Goal: Task Accomplishment & Management: Manage account settings

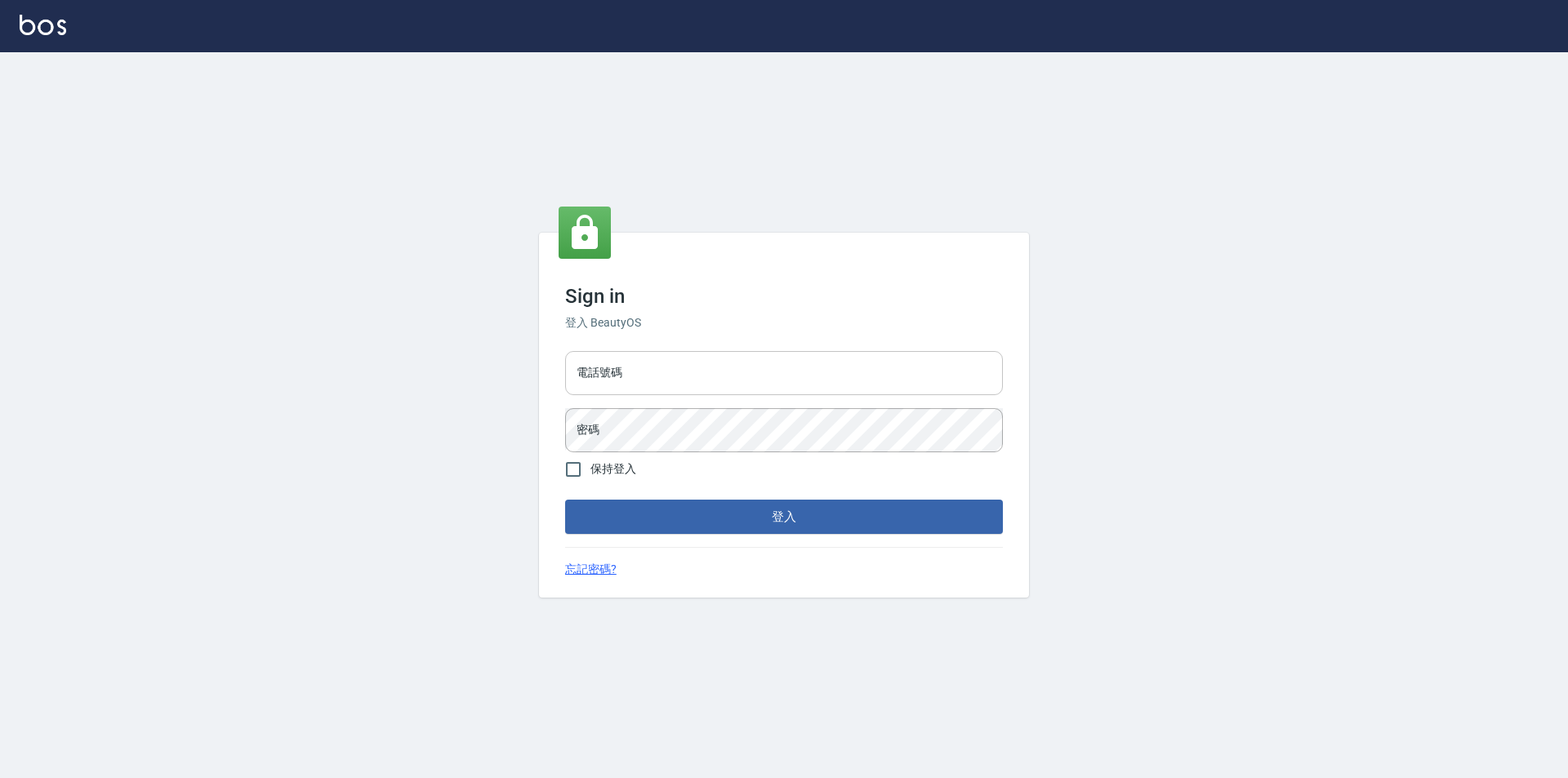
click at [836, 367] on input "電話號碼" at bounding box center [783, 373] width 437 height 44
type input "0228915771"
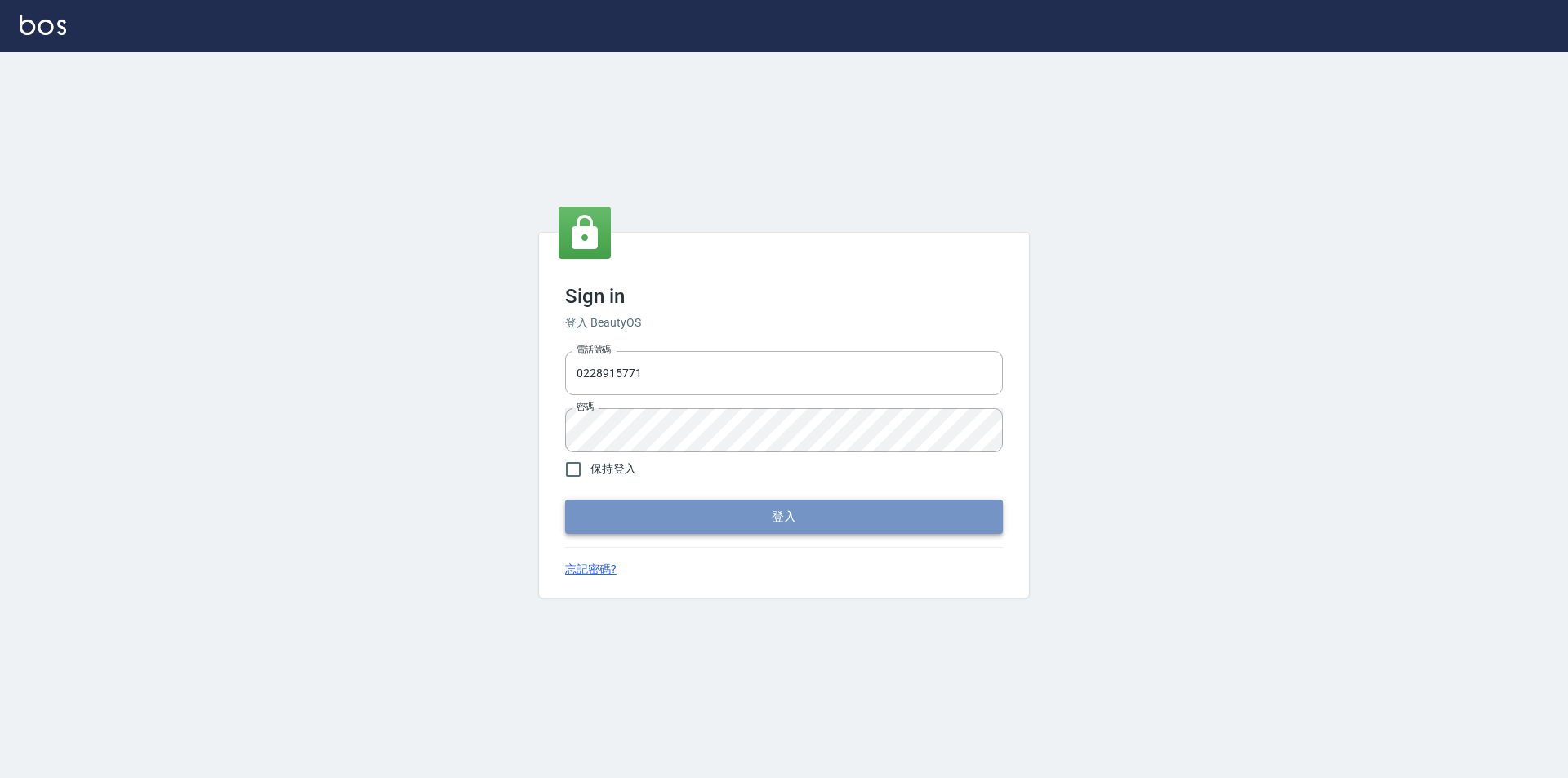
click at [742, 532] on button "登入" at bounding box center [783, 517] width 437 height 34
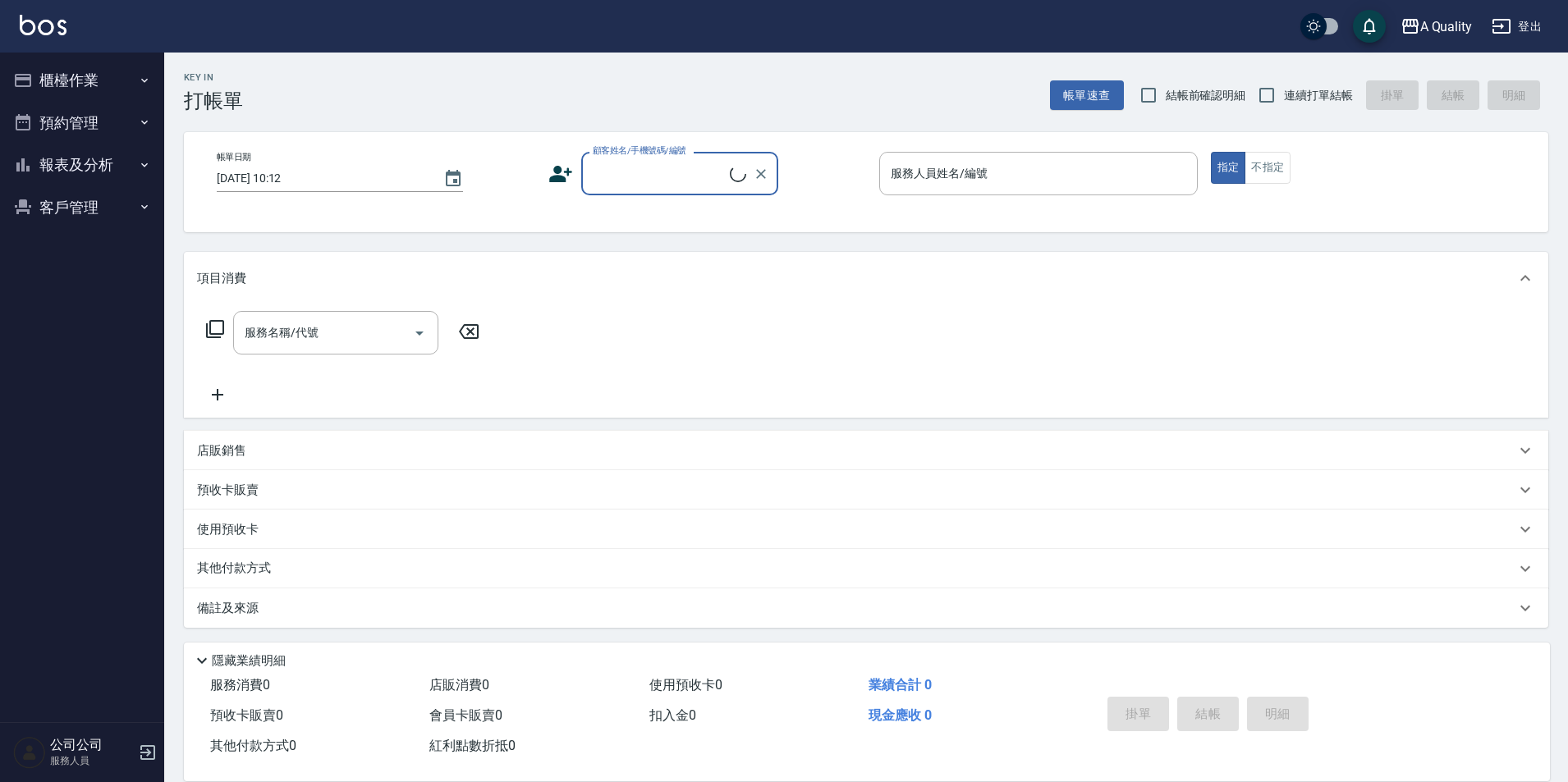
click at [125, 189] on button "客戶管理" at bounding box center [81, 207] width 151 height 42
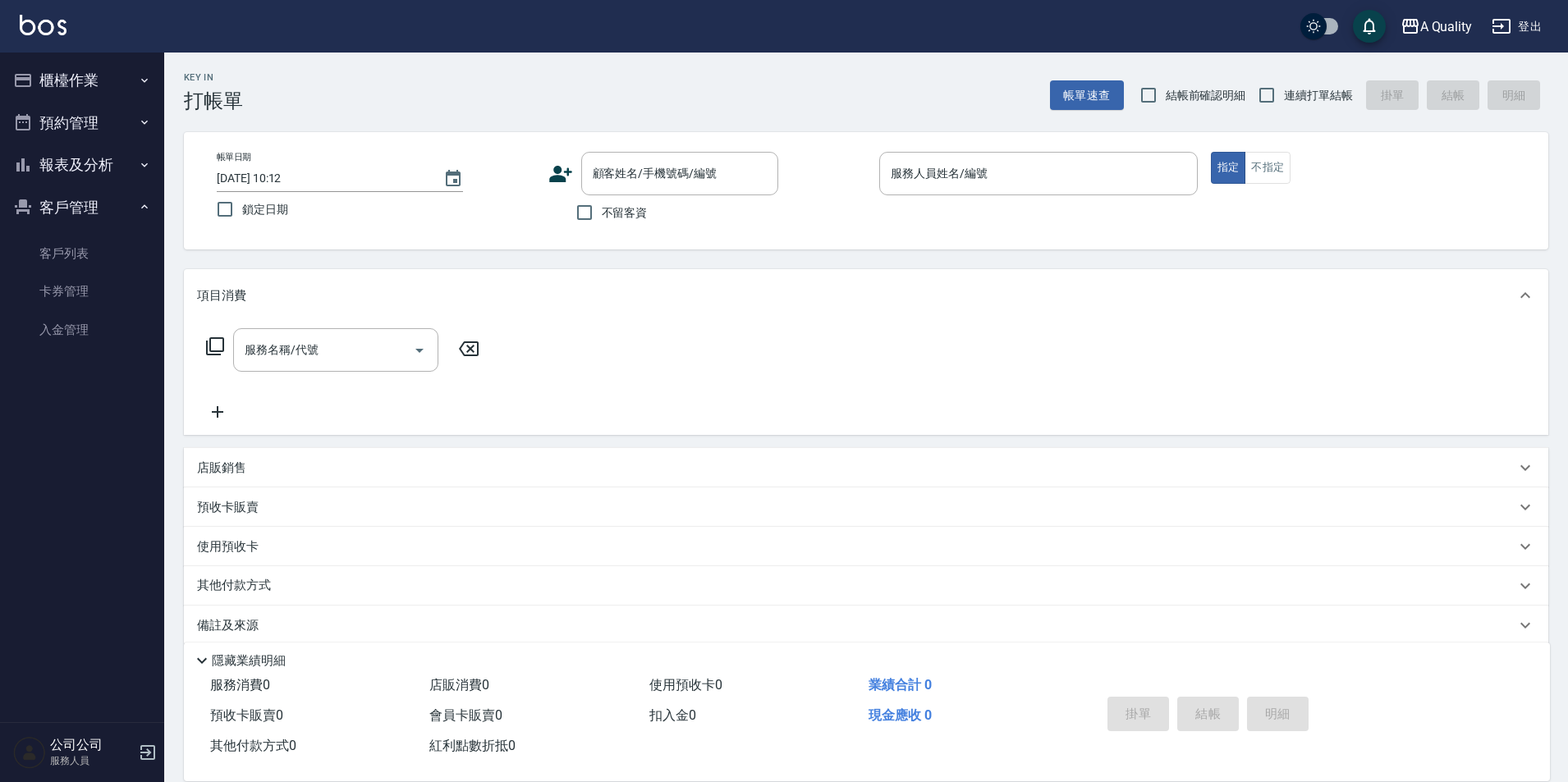
click at [101, 115] on button "預約管理" at bounding box center [81, 123] width 151 height 42
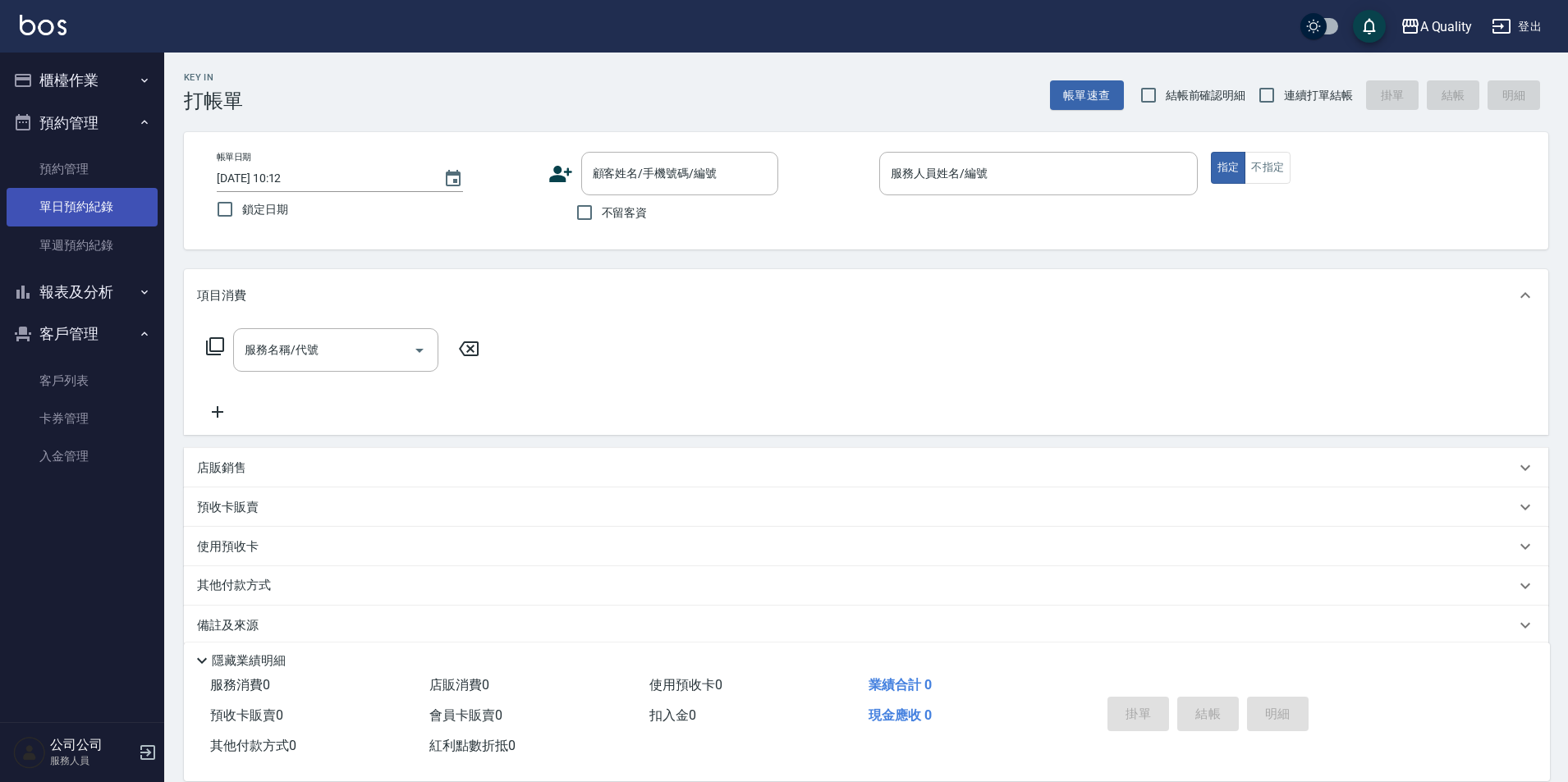
click at [84, 218] on link "單日預約紀錄" at bounding box center [81, 207] width 151 height 38
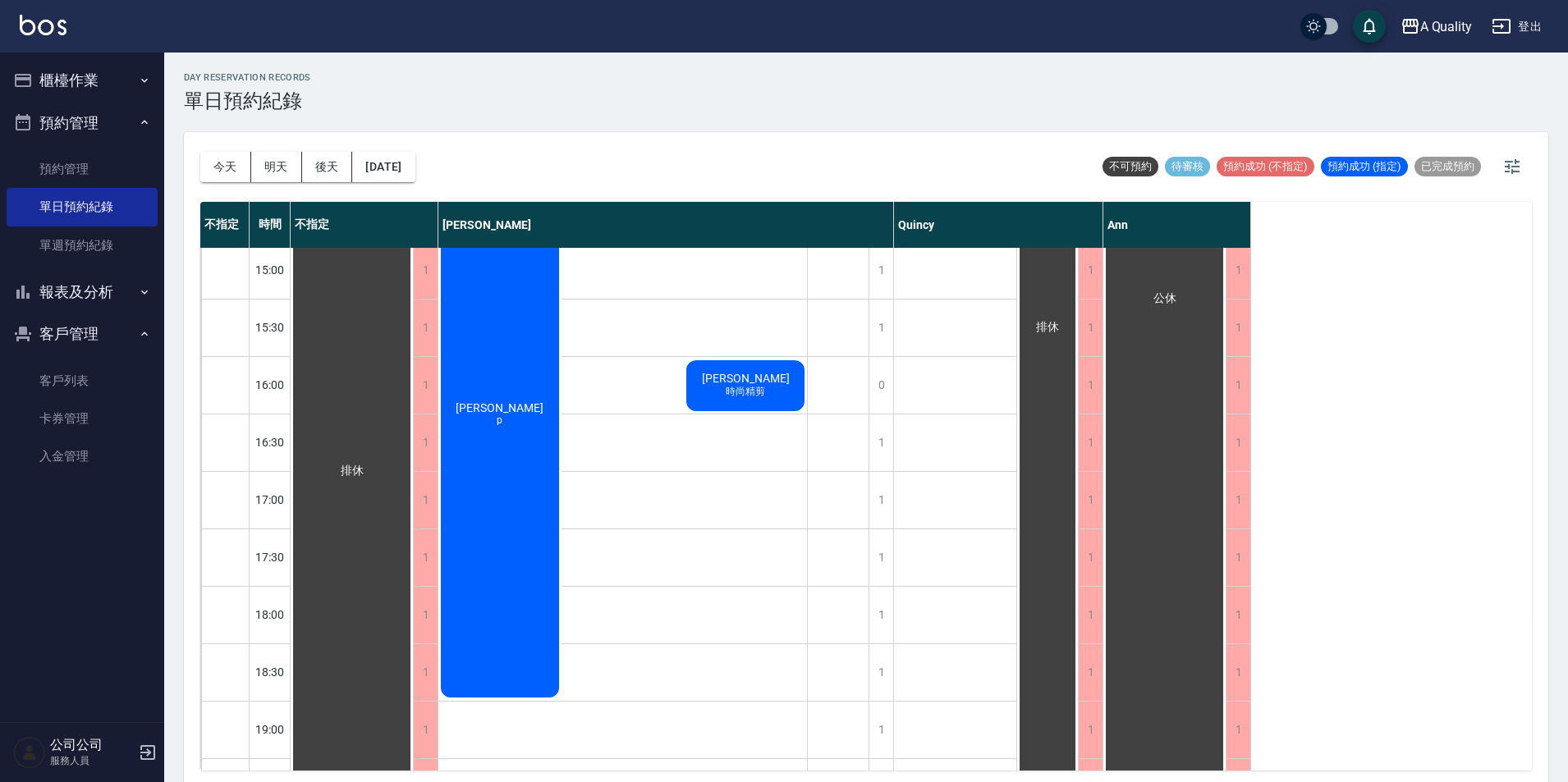
scroll to position [493, 0]
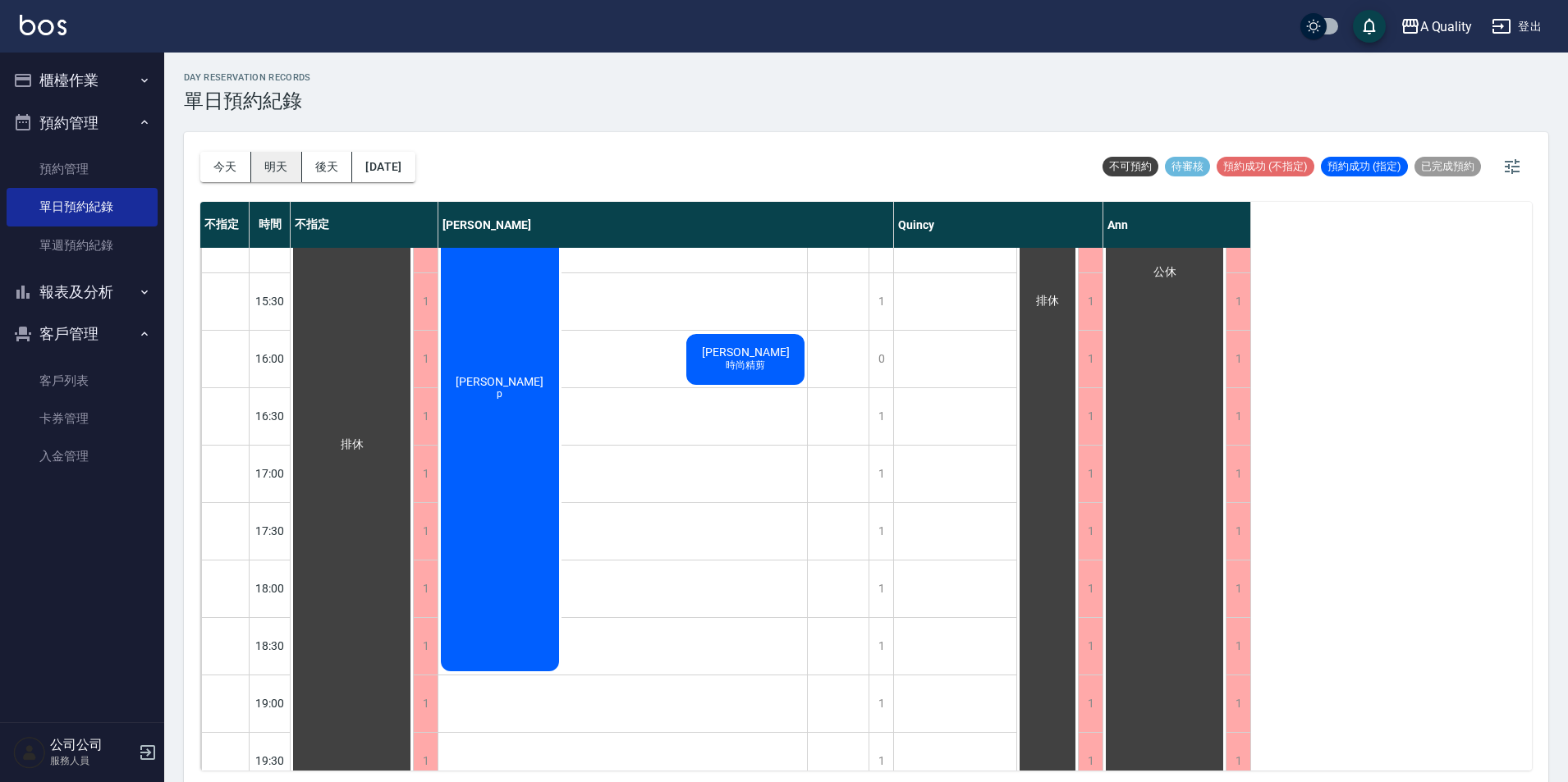
click at [279, 161] on button "明天" at bounding box center [276, 167] width 51 height 31
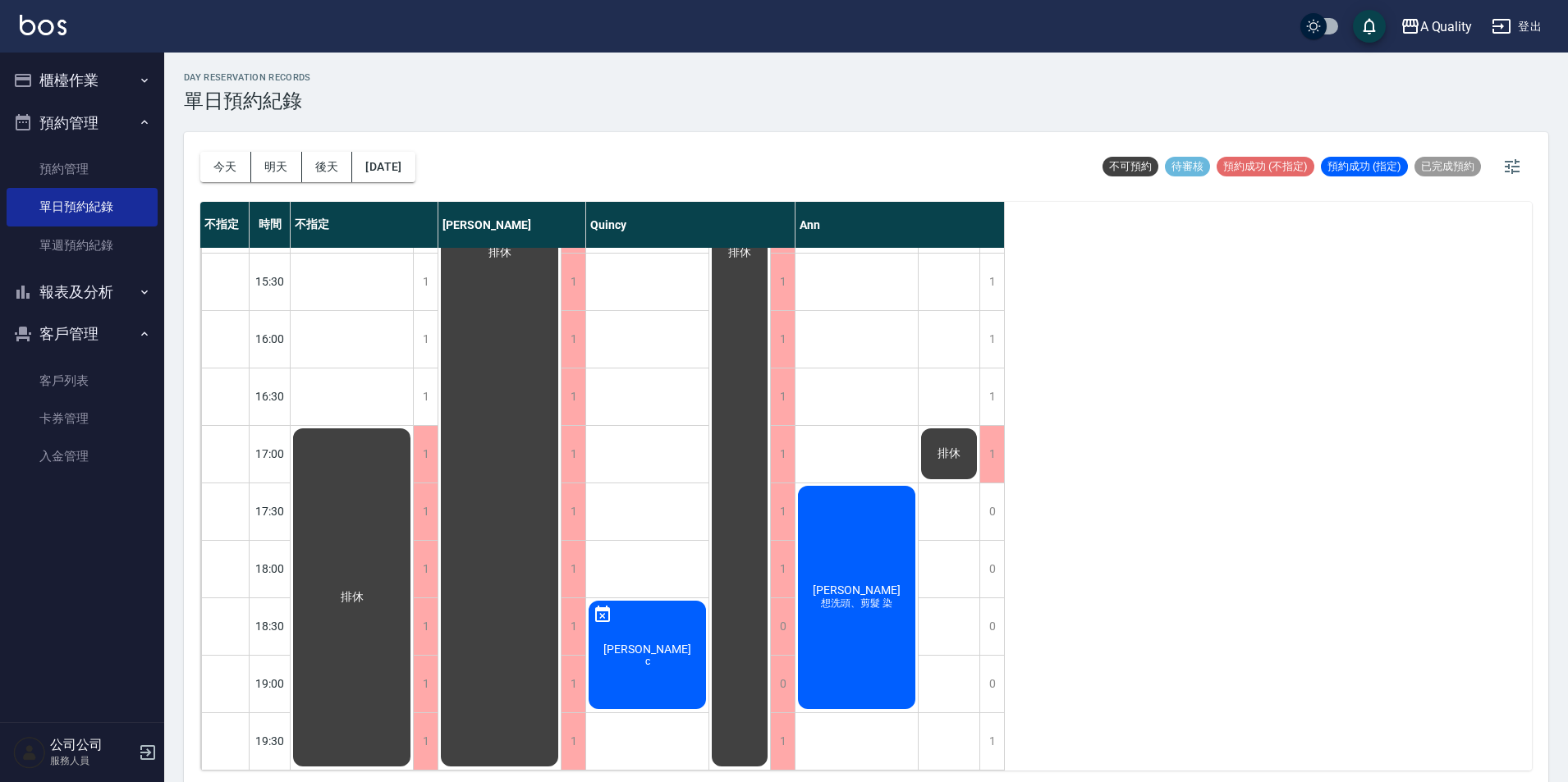
scroll to position [525, 0]
click at [68, 384] on link "客戶列表" at bounding box center [81, 381] width 151 height 38
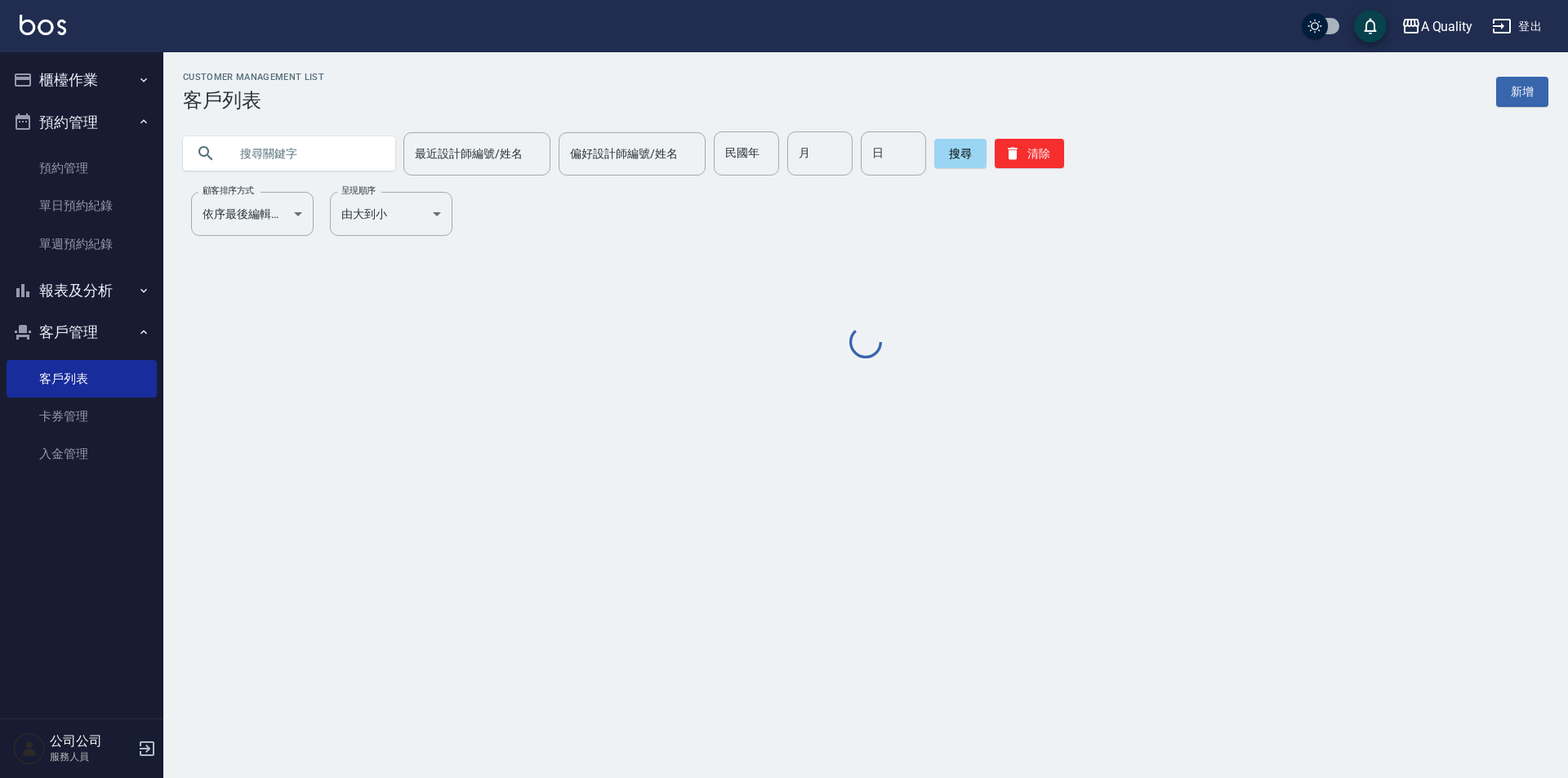
click at [317, 153] on input "text" at bounding box center [305, 153] width 154 height 44
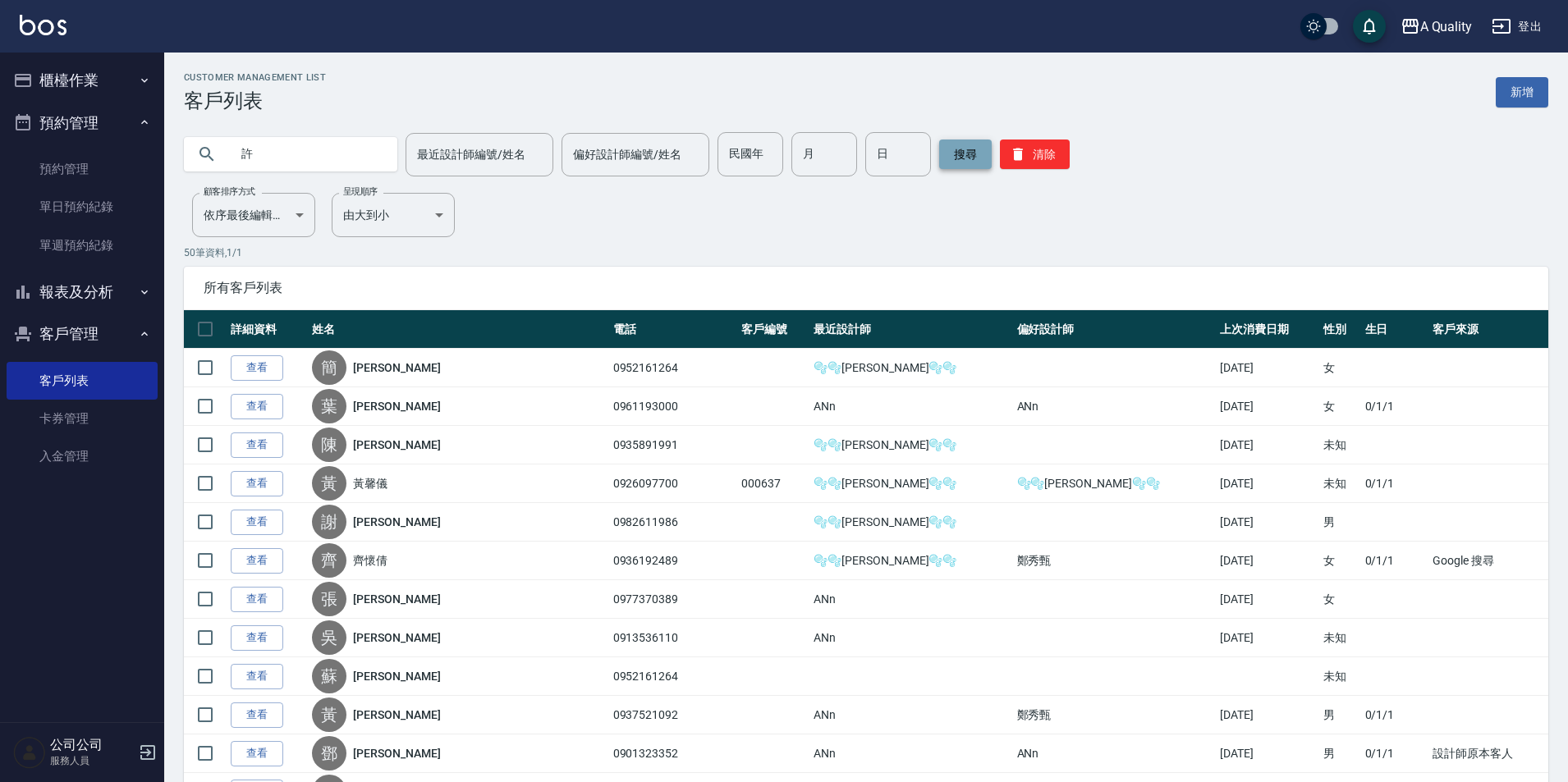
type input "許"
click at [961, 164] on button "搜尋" at bounding box center [965, 154] width 52 height 30
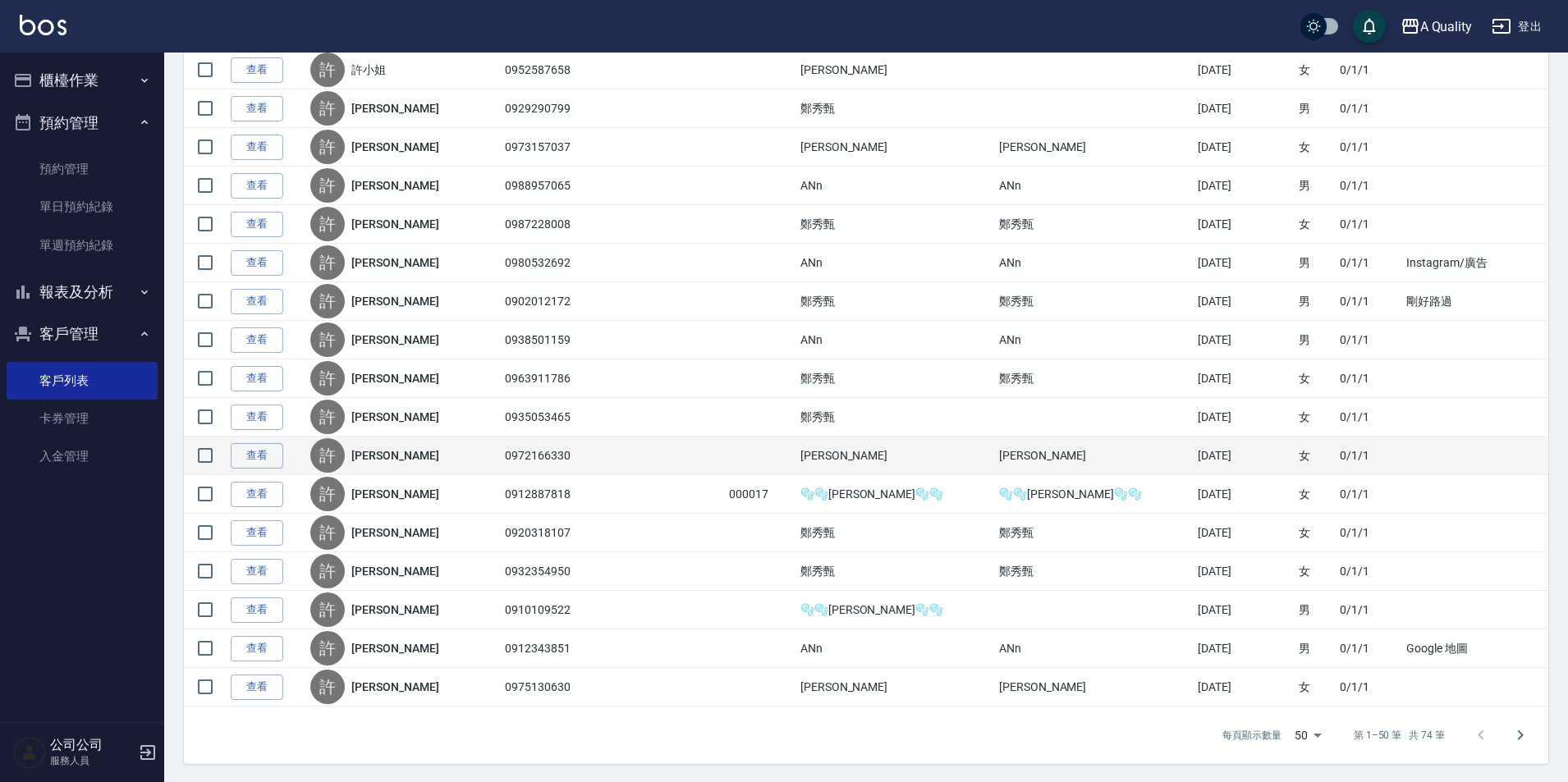
scroll to position [1573, 0]
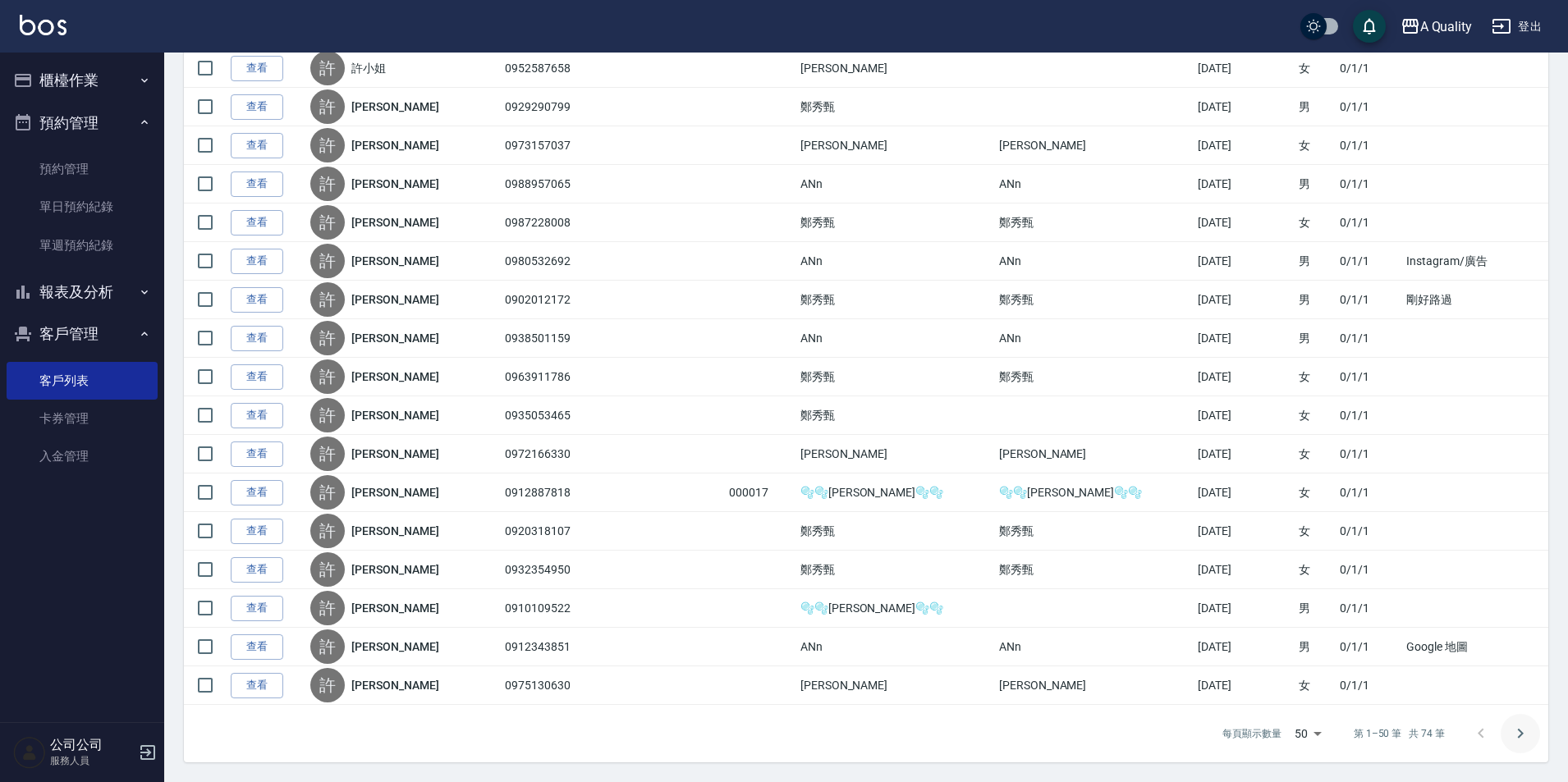
click at [1520, 740] on icon "Go to next page" at bounding box center [1520, 734] width 20 height 20
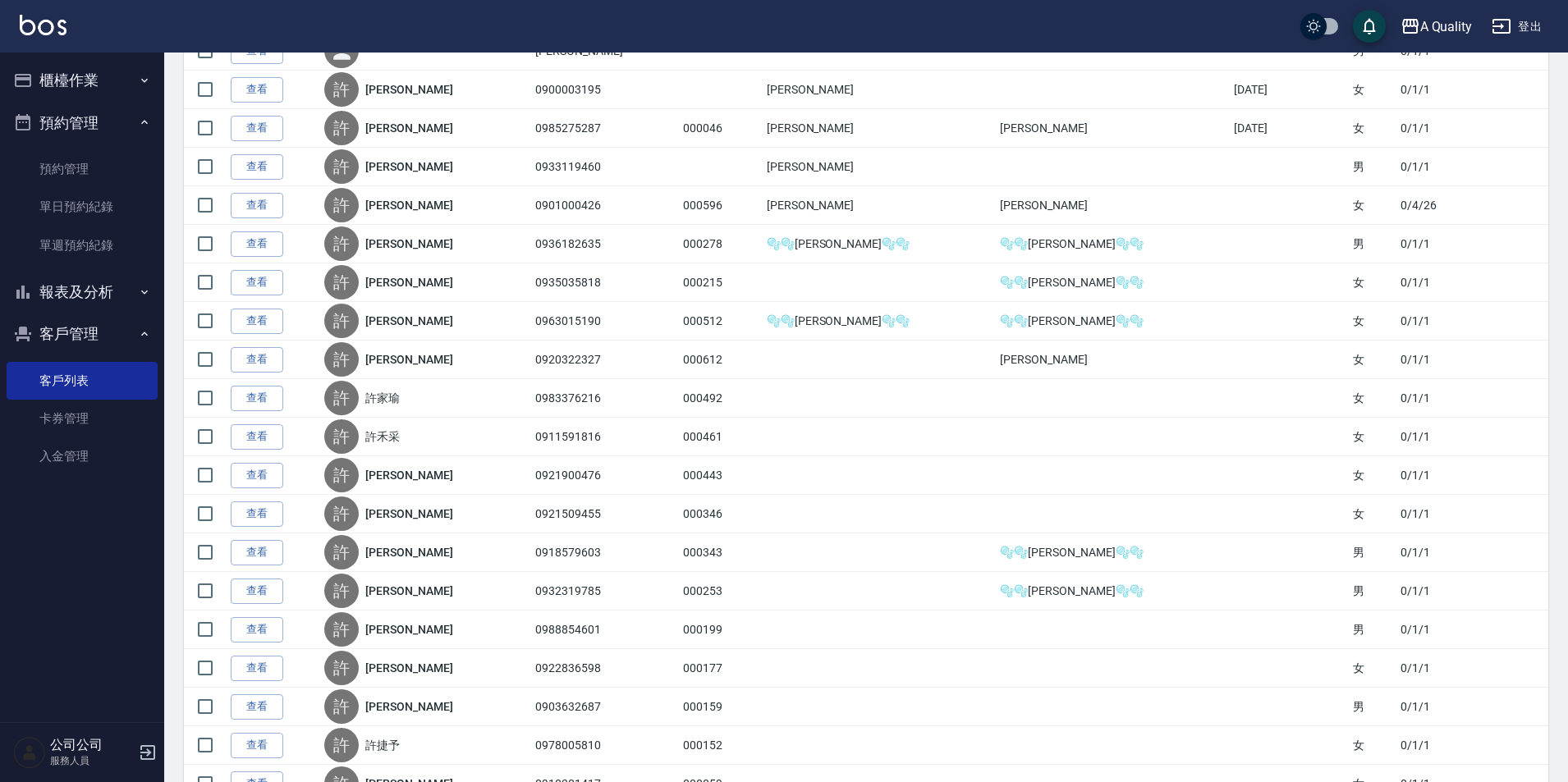
scroll to position [570, 0]
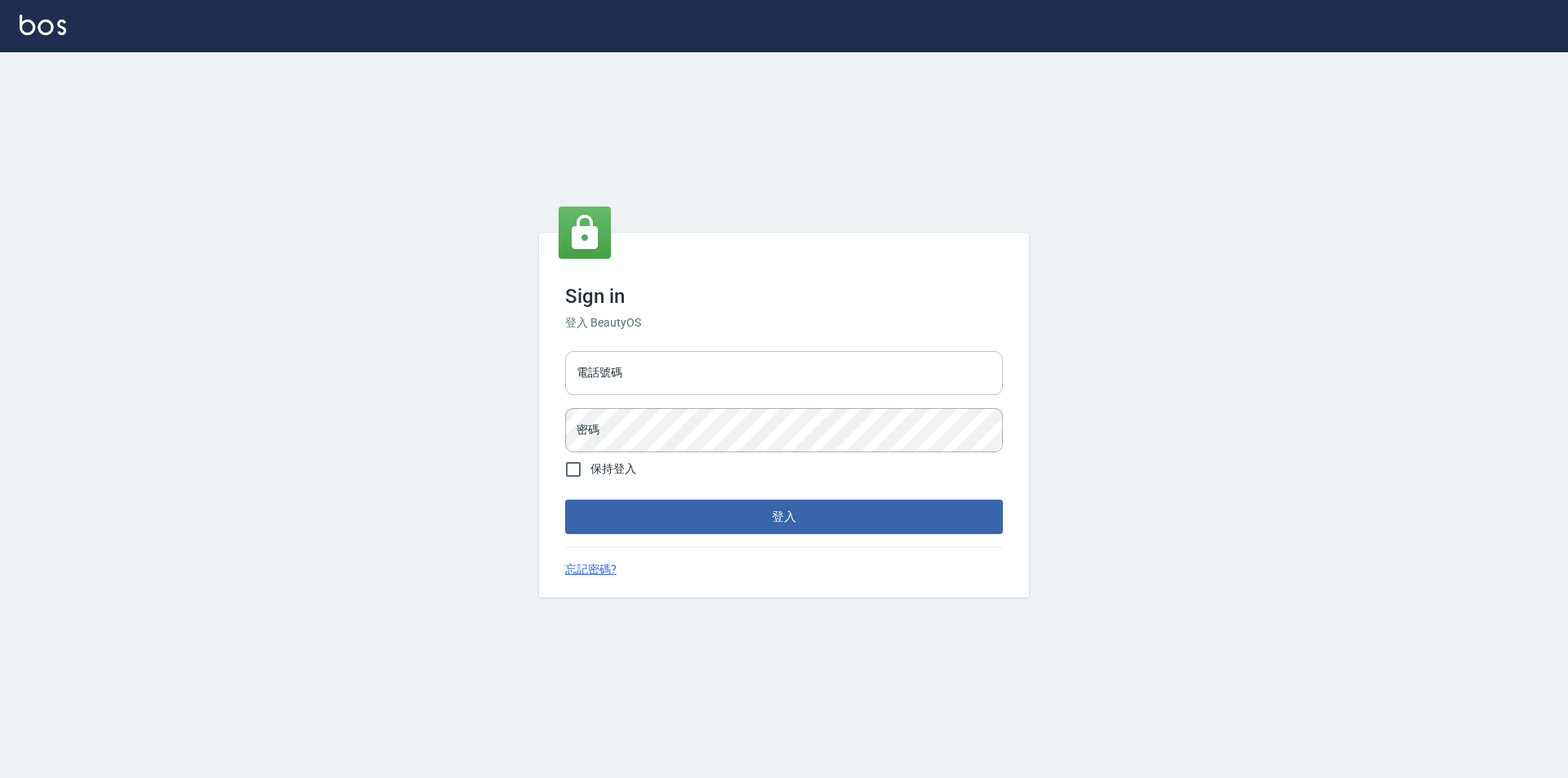
drag, startPoint x: 621, startPoint y: 364, endPoint x: 621, endPoint y: 374, distance: 10.0
click at [621, 364] on input "電話號碼" at bounding box center [783, 373] width 437 height 44
type input "0228915771"
click at [621, 473] on span "保持登入" at bounding box center [612, 469] width 46 height 17
click at [590, 473] on input "保持登入" at bounding box center [573, 470] width 34 height 34
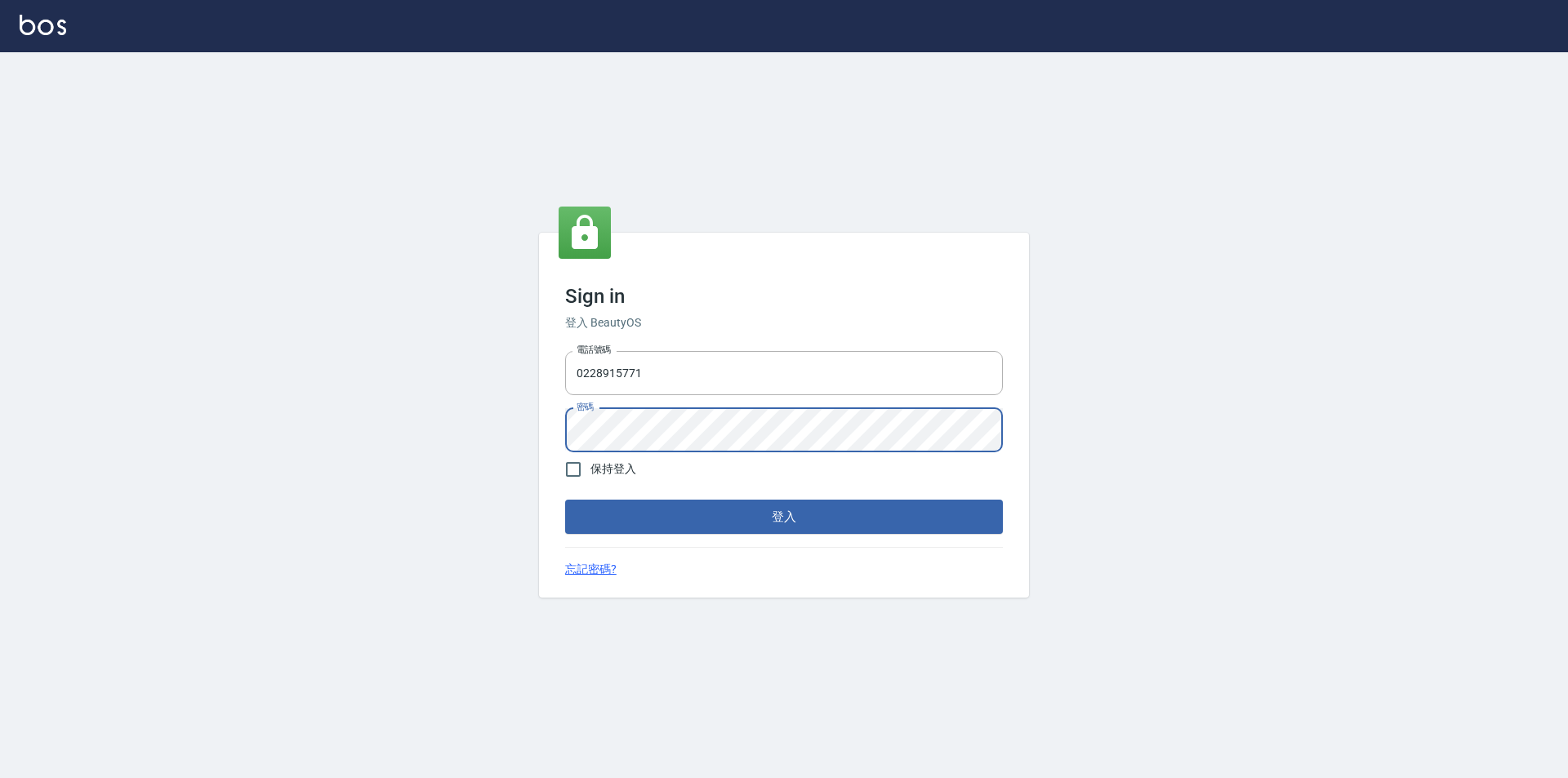
checkbox input "true"
click at [700, 515] on button "登入" at bounding box center [783, 517] width 437 height 34
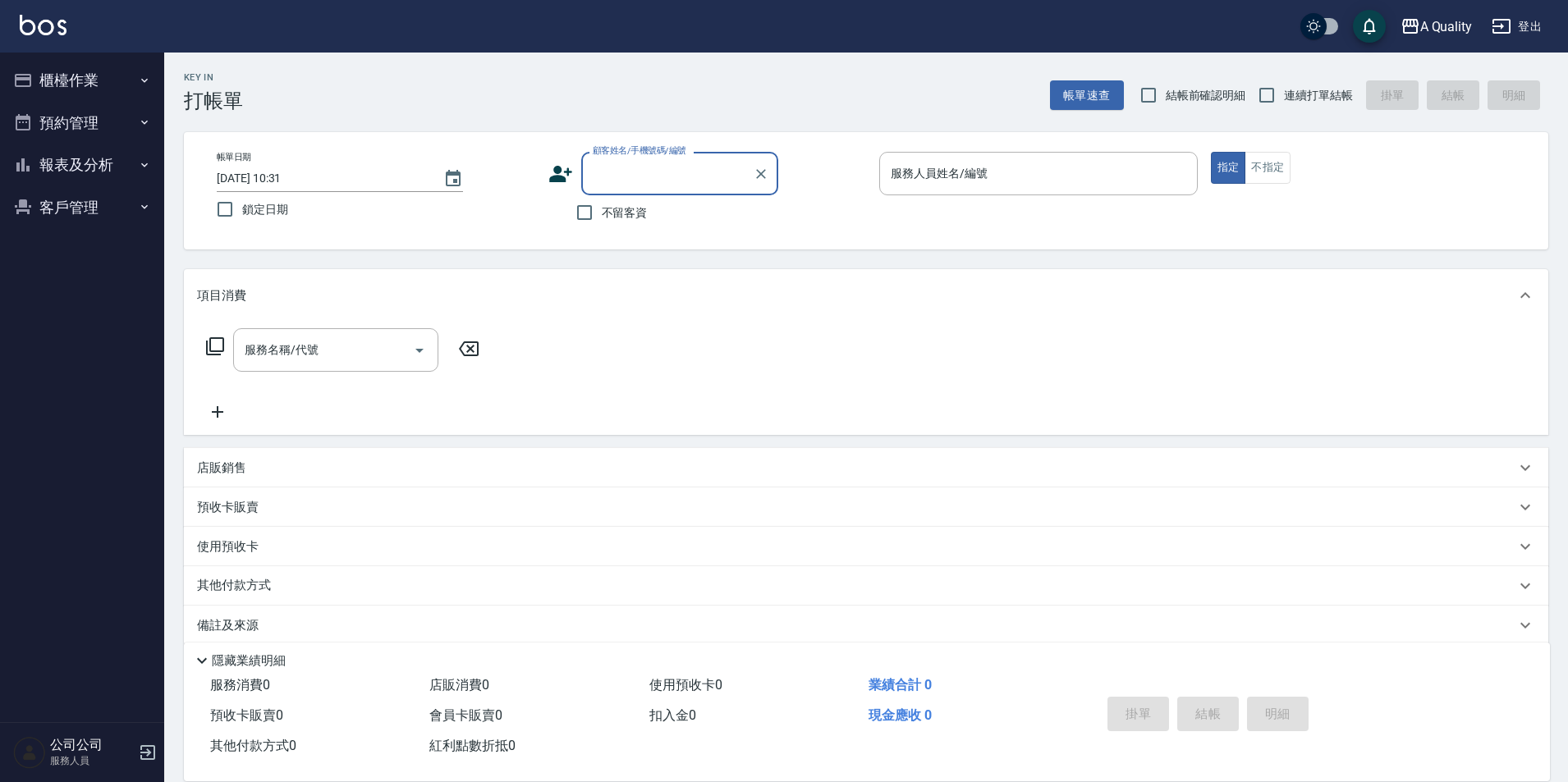
click at [104, 241] on nav "櫃檯作業 打帳單 帳單列表 營業儀表板 現金收支登錄 每日結帳 排班表 現場電腦打卡 預約管理 預約管理 單日預約紀錄 單週預約紀錄 報表及分析 報表目錄 店…" at bounding box center [82, 387] width 164 height 670
click at [83, 204] on button "客戶管理" at bounding box center [81, 207] width 151 height 42
click at [87, 272] on link "客戶列表" at bounding box center [81, 254] width 151 height 38
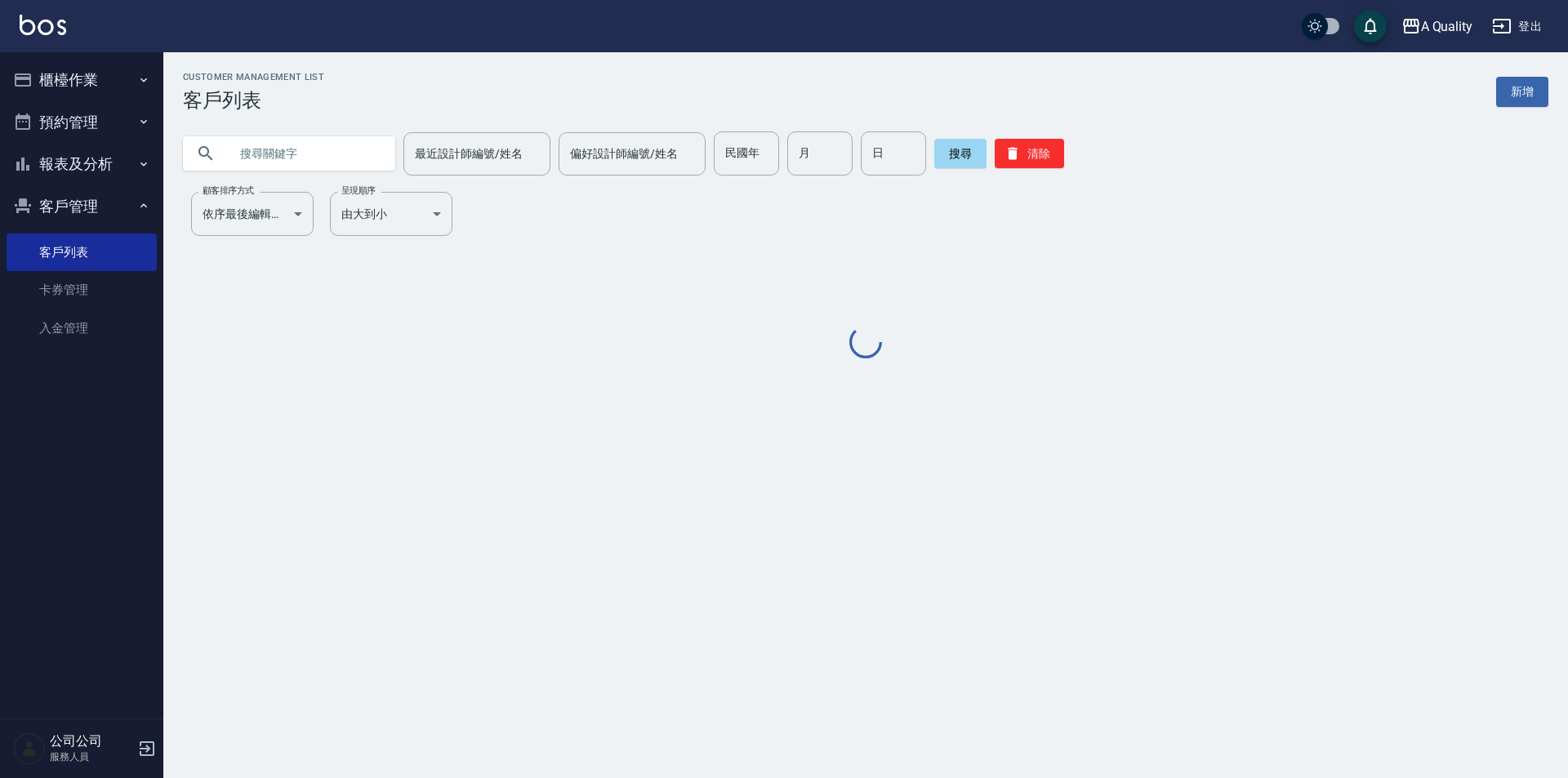
click at [329, 151] on input "text" at bounding box center [305, 153] width 154 height 44
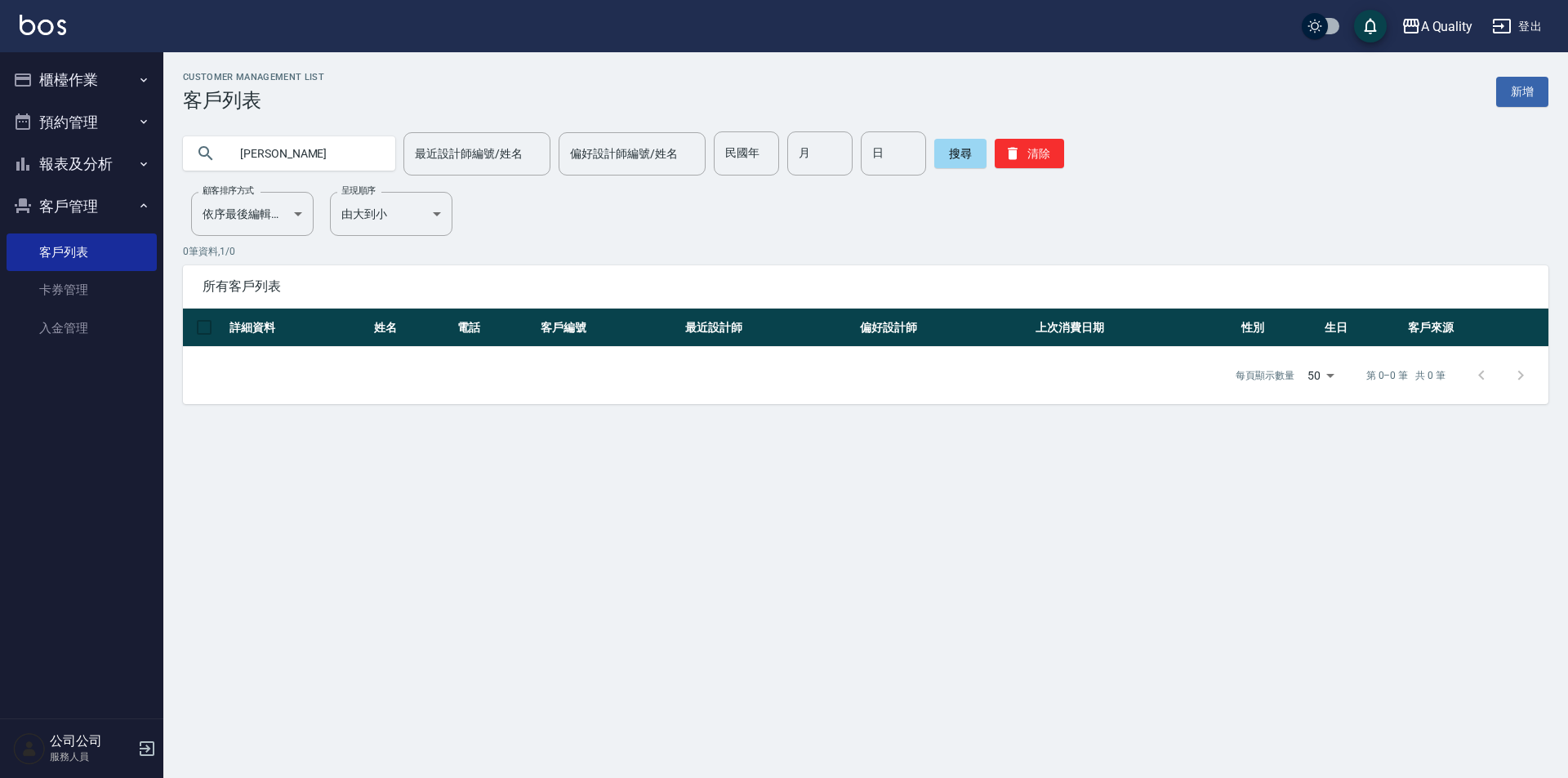
click at [315, 157] on input "HSU" at bounding box center [305, 153] width 154 height 44
type input "H"
paste input "Athena Hsu"
click at [343, 153] on input "Athena Hsu" at bounding box center [305, 153] width 154 height 44
type input "A"
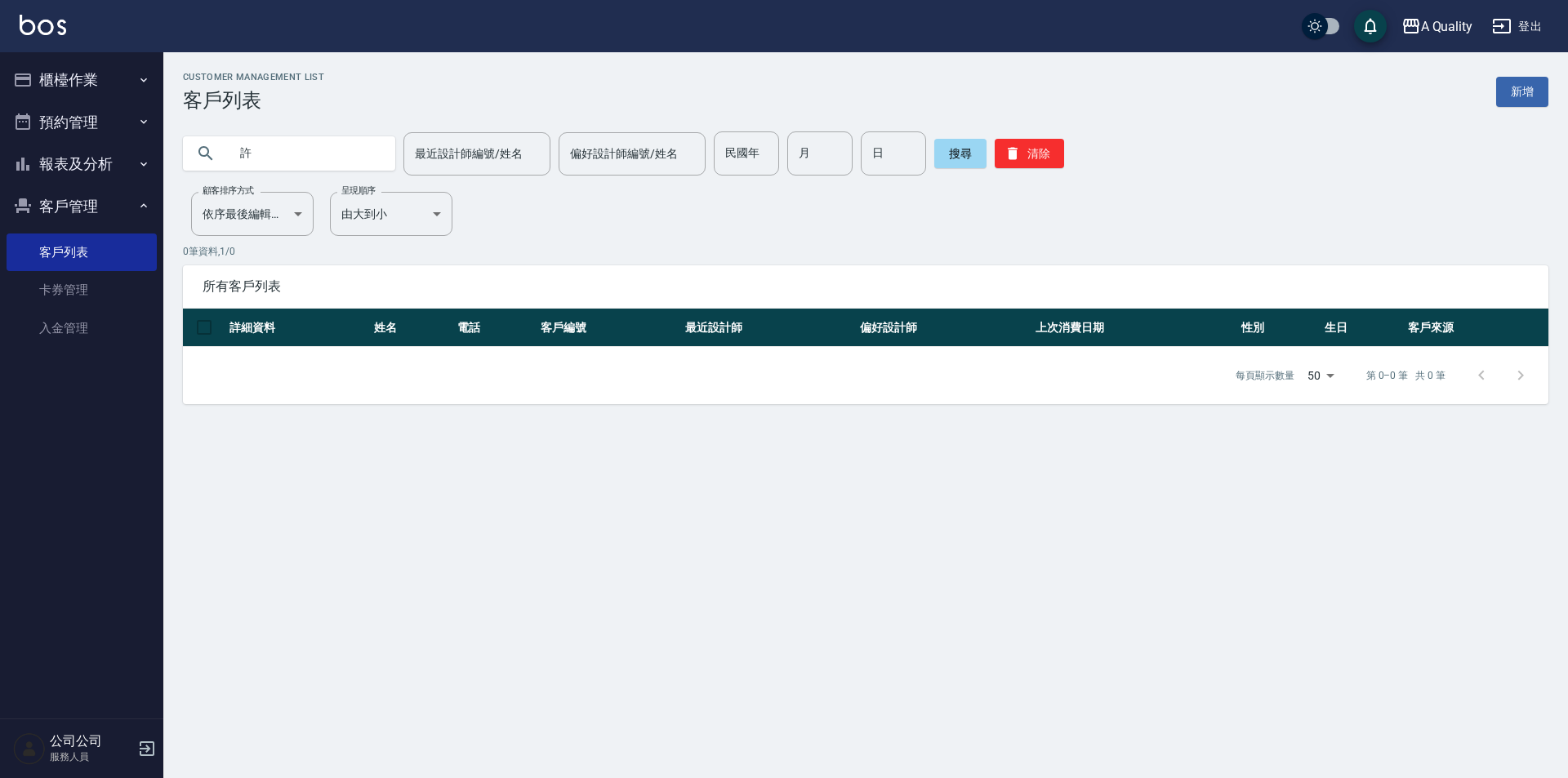
type input "許"
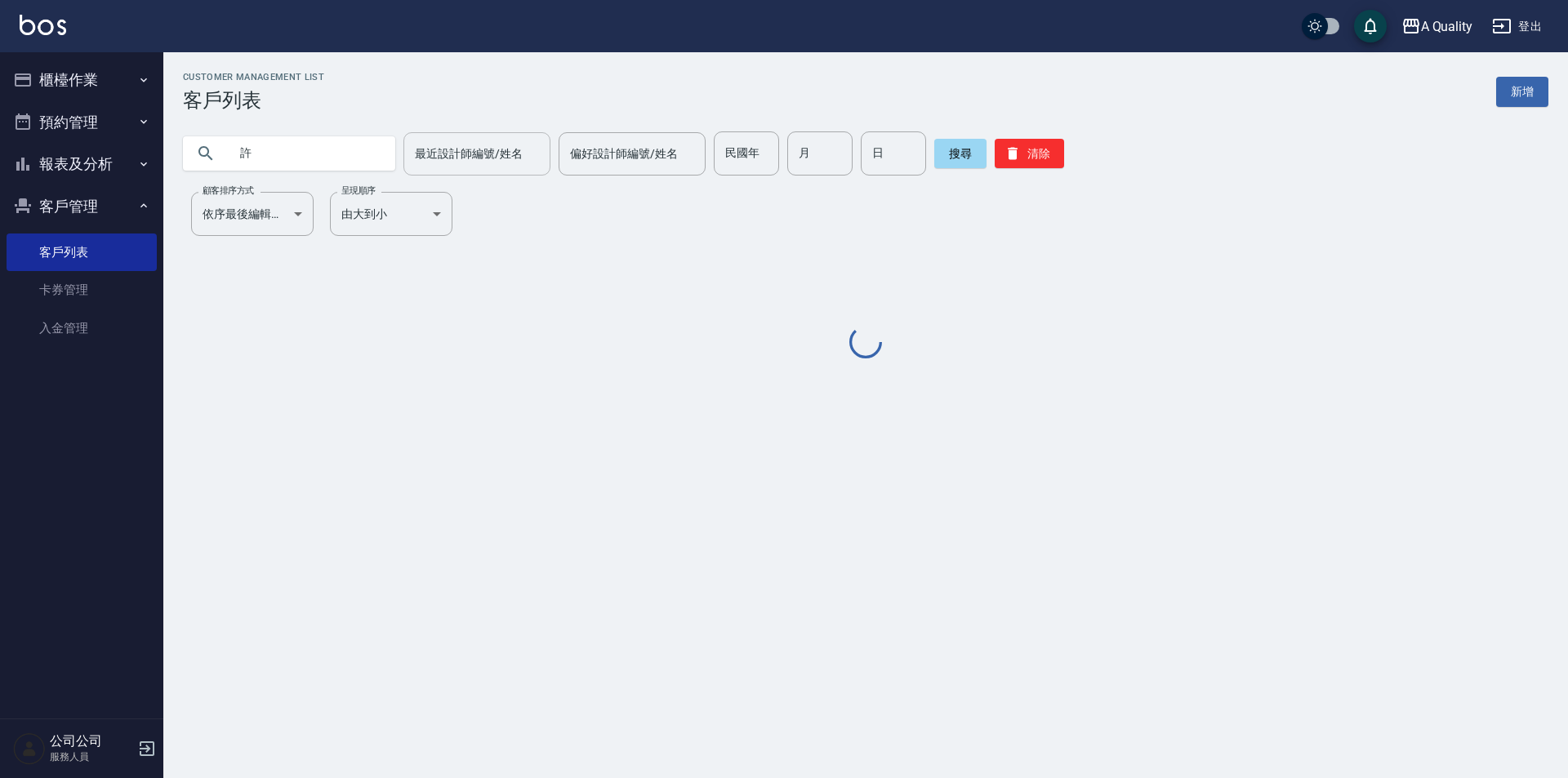
click at [489, 174] on div "最近設計師編號/姓名" at bounding box center [477, 154] width 147 height 43
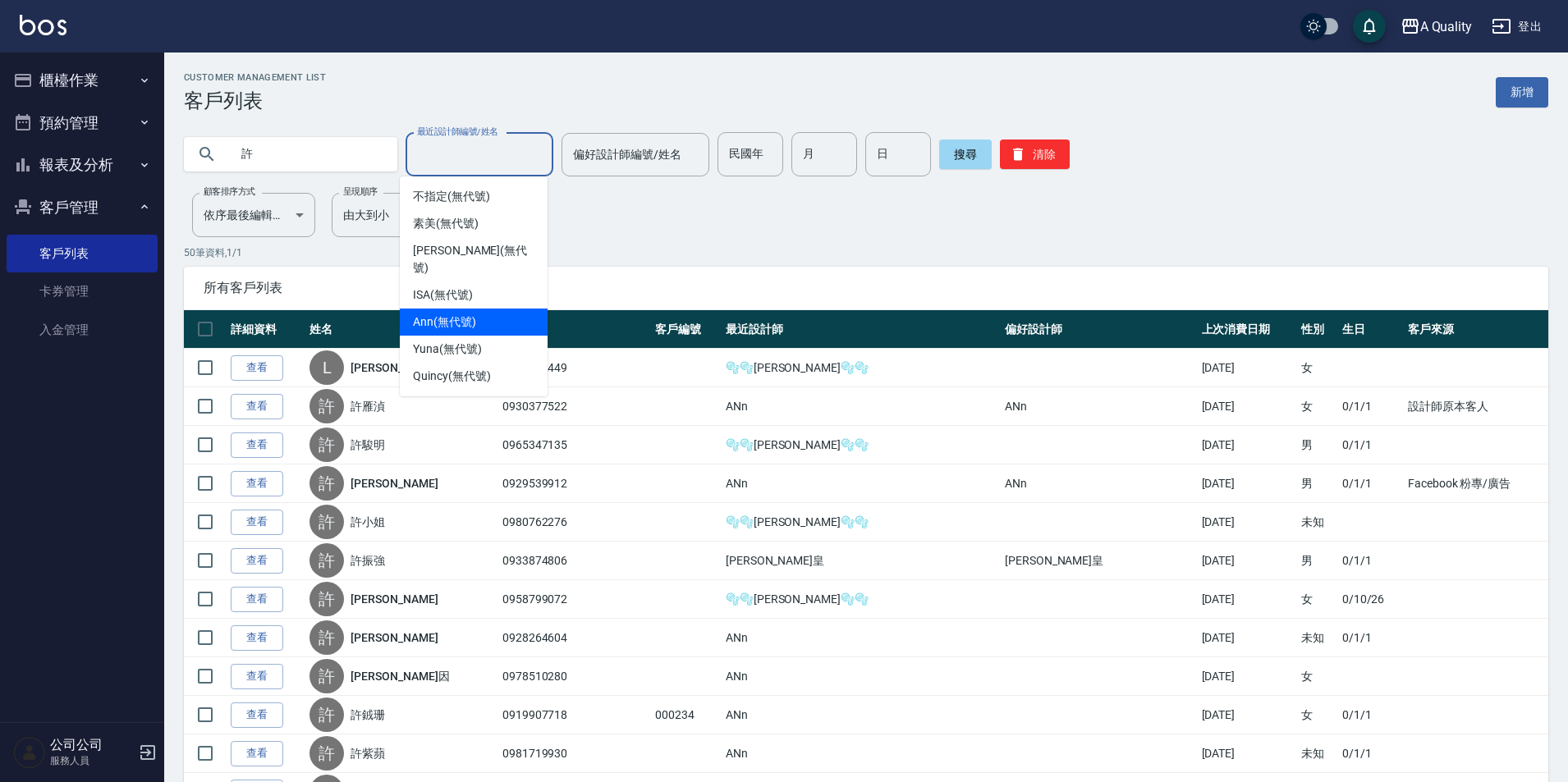
click at [462, 313] on span "Ann (無代號)" at bounding box center [444, 321] width 63 height 17
type input "Ann(無代號)"
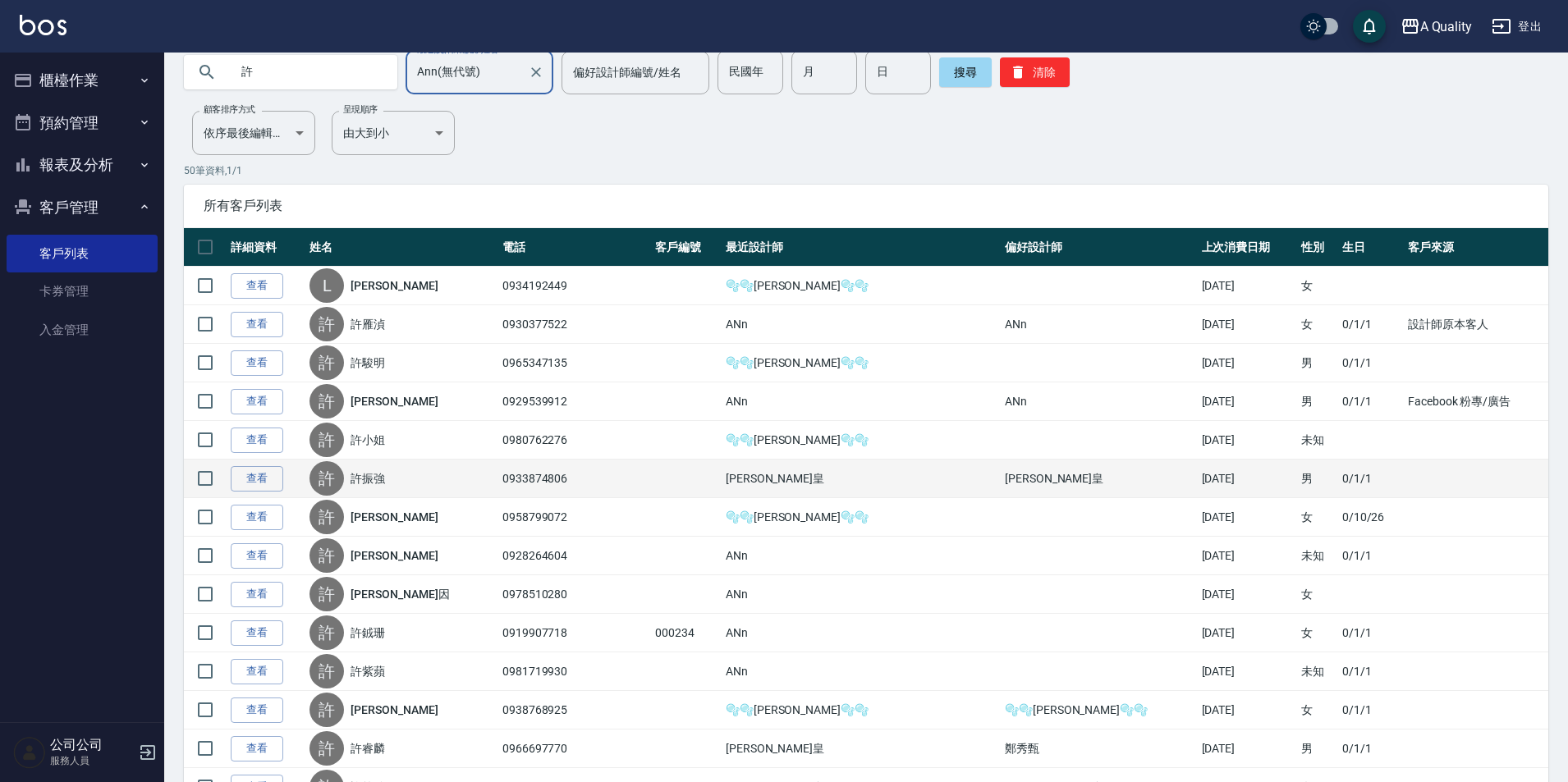
scroll to position [164, 0]
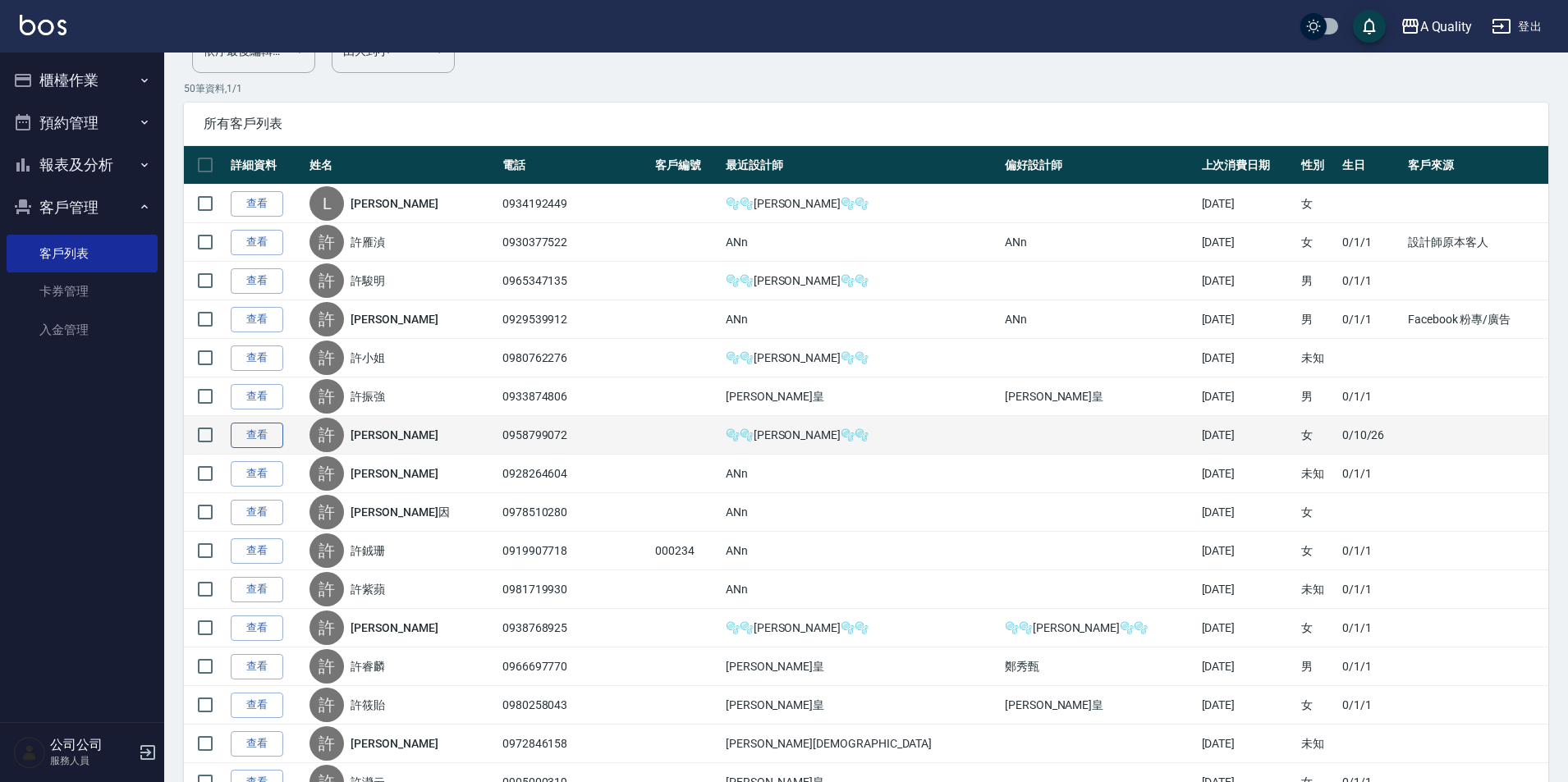
click at [261, 440] on link "查看" at bounding box center [256, 435] width 52 height 25
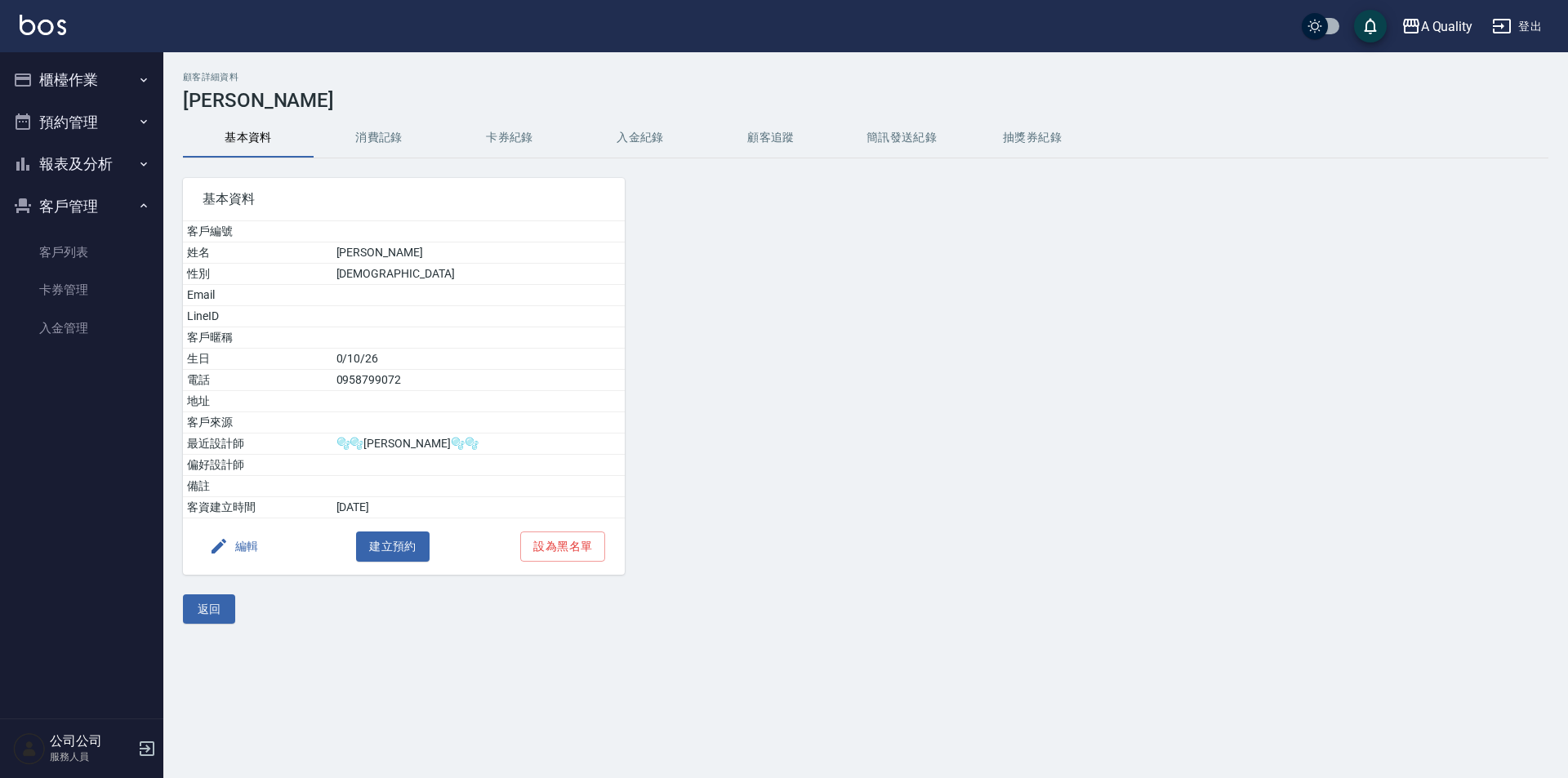
click at [452, 135] on button "卡券紀錄" at bounding box center [509, 138] width 130 height 40
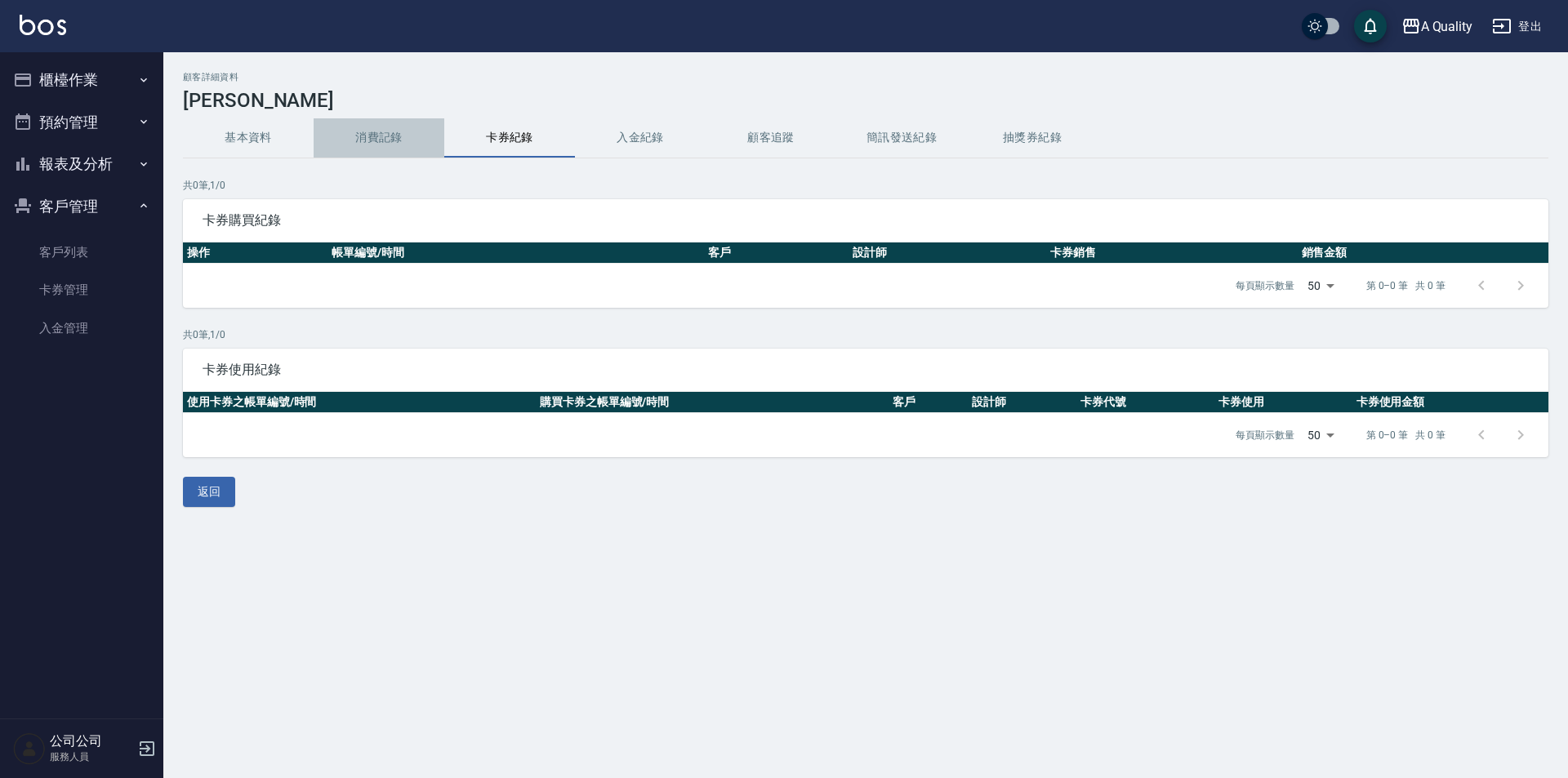
click at [394, 130] on button "消費記錄" at bounding box center [378, 138] width 130 height 40
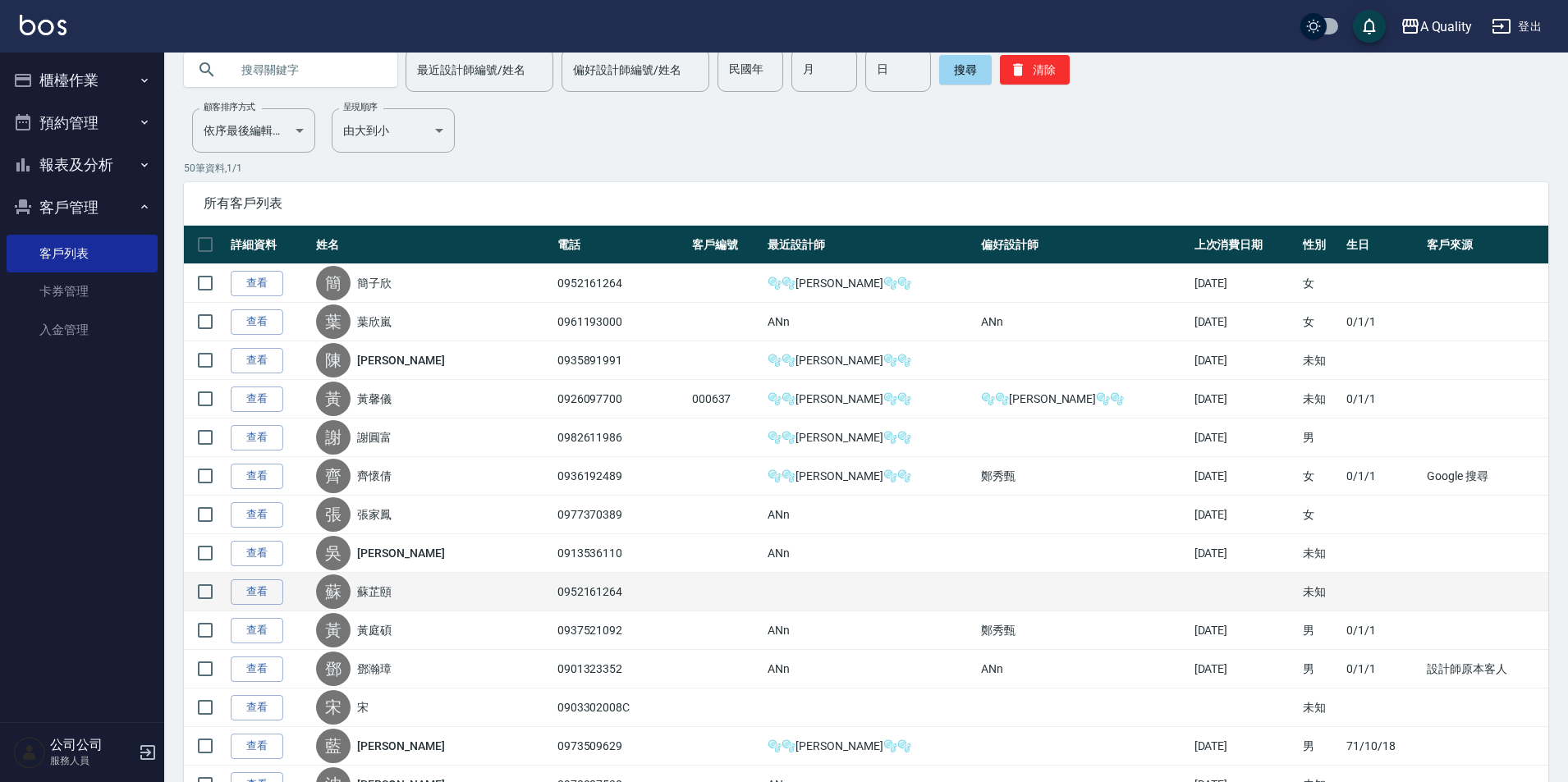
scroll to position [164, 0]
